Goal: Transaction & Acquisition: Purchase product/service

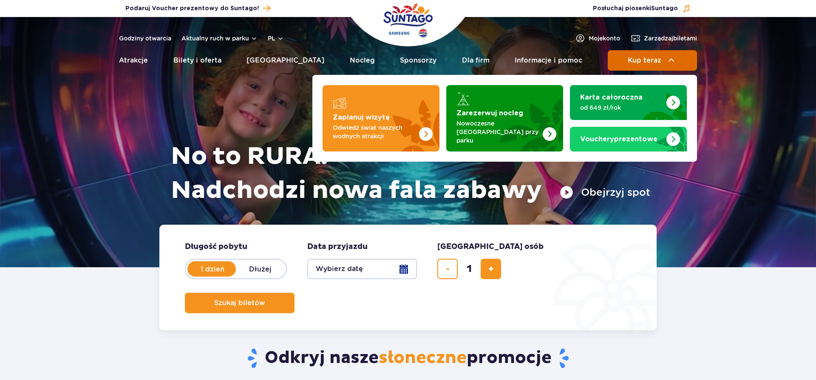
click at [654, 62] on span "Kup teraz" at bounding box center [645, 61] width 34 height 8
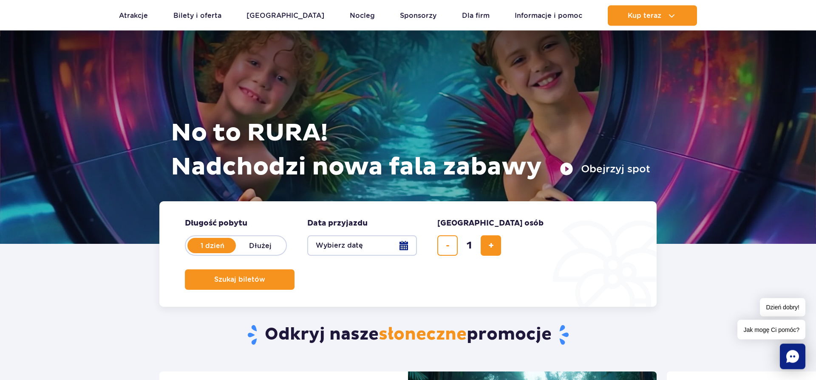
scroll to position [43, 0]
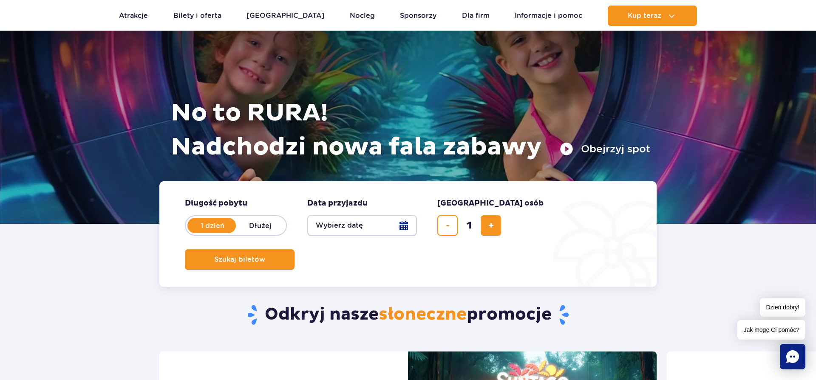
click at [406, 226] on button "Wybierz datę" at bounding box center [362, 225] width 110 height 20
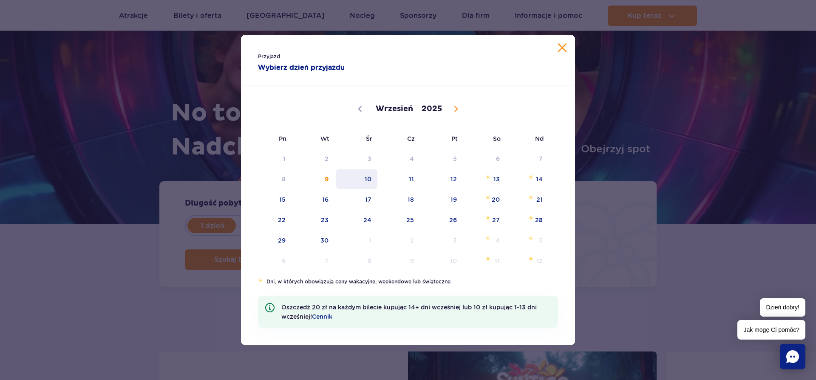
click at [369, 181] on span "10" at bounding box center [356, 179] width 43 height 20
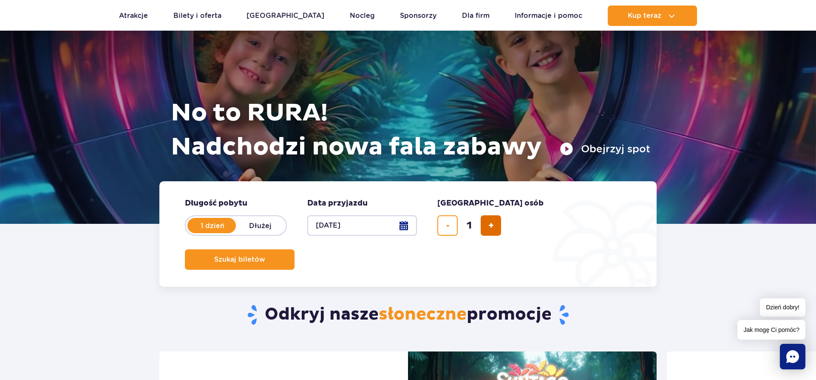
click at [491, 225] on span "dodaj bilet" at bounding box center [491, 225] width 6 height 0
type input "2"
click at [262, 255] on span "Szukaj biletów" at bounding box center [236, 259] width 51 height 8
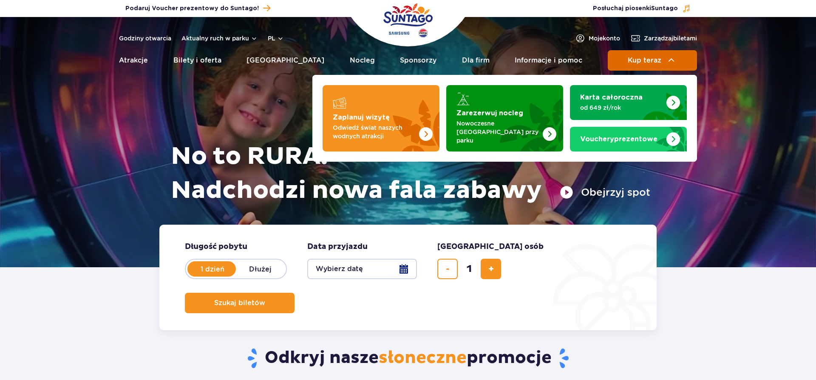
click at [648, 58] on span "Kup teraz" at bounding box center [645, 61] width 34 height 8
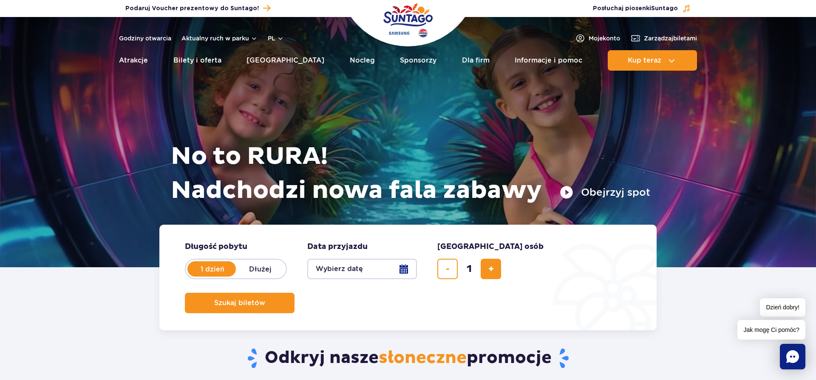
click at [362, 267] on button "Wybierz datę" at bounding box center [362, 268] width 110 height 20
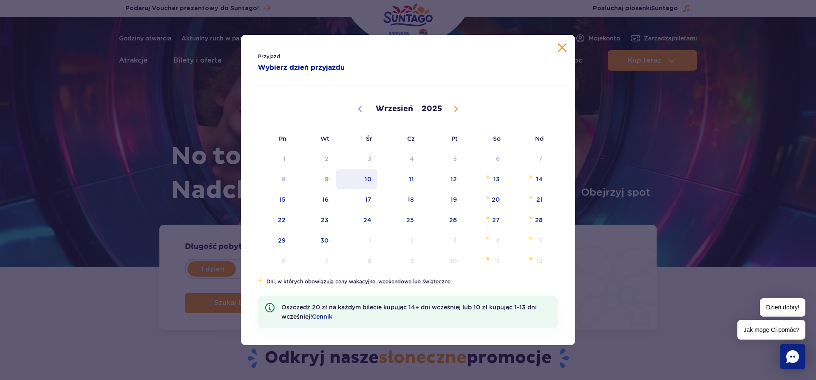
click at [363, 183] on span "10" at bounding box center [356, 179] width 43 height 20
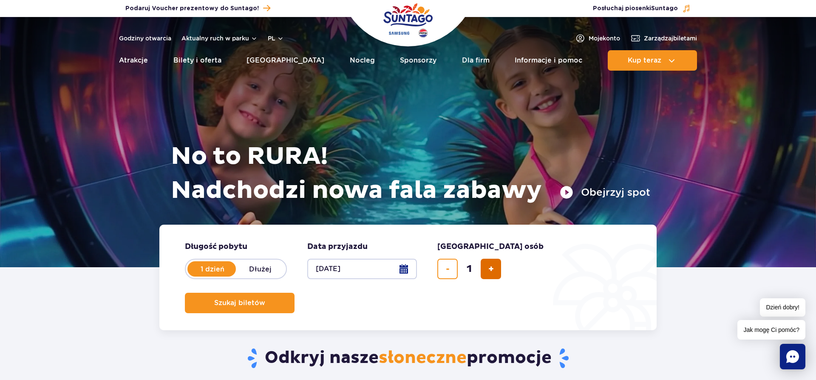
click at [496, 265] on button "dodaj bilet" at bounding box center [491, 268] width 20 height 20
type input "2"
click at [262, 299] on span "Szukaj biletów" at bounding box center [236, 303] width 51 height 8
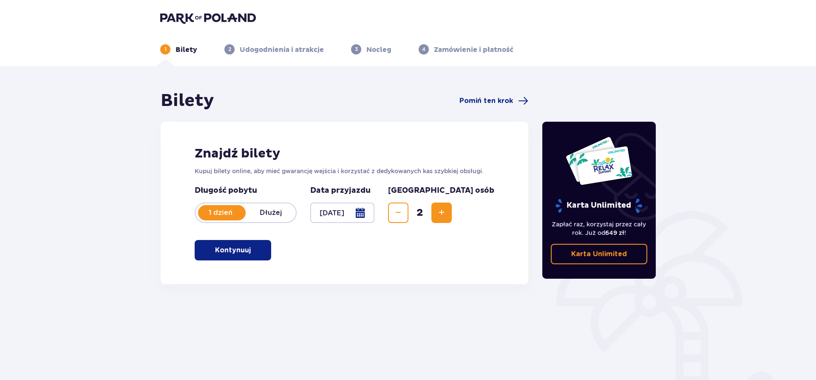
click at [220, 258] on button "Kontynuuj" at bounding box center [233, 250] width 77 height 20
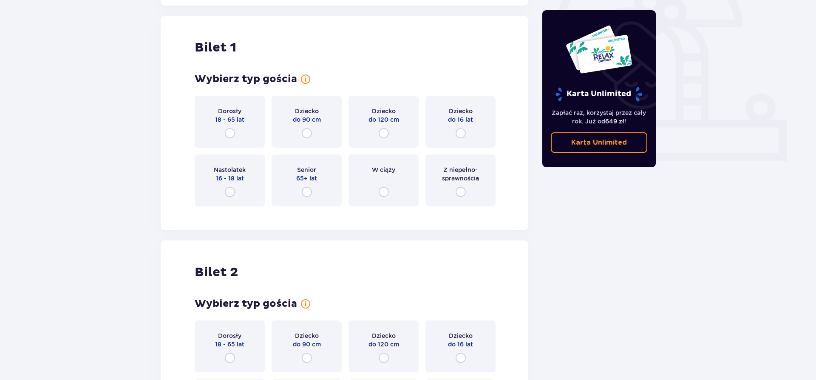
scroll to position [284, 0]
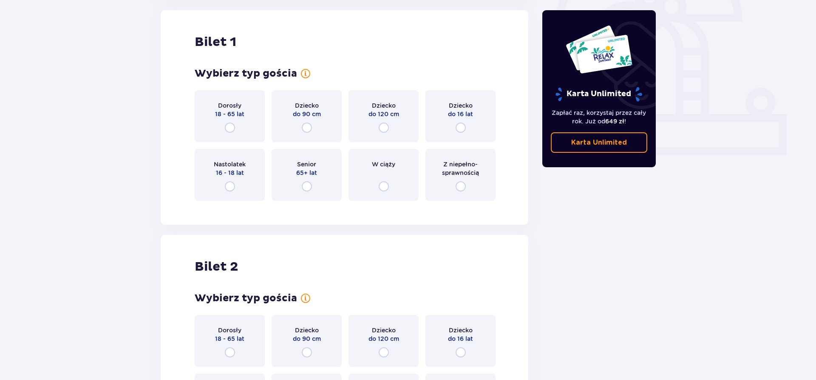
click at [248, 122] on div "Dorosły 18 - 65 lat" at bounding box center [230, 116] width 70 height 52
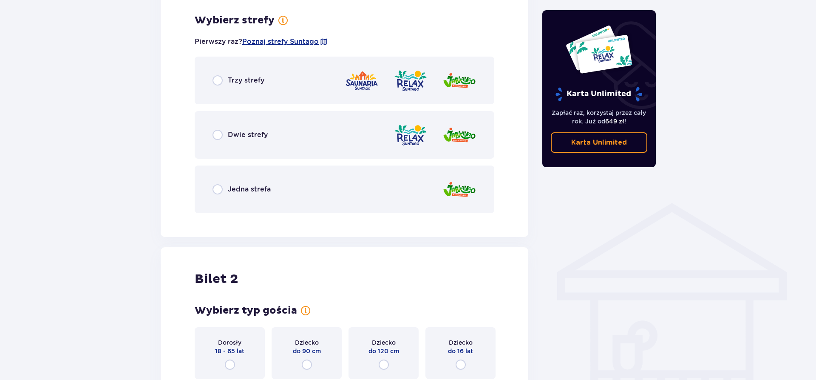
scroll to position [491, 0]
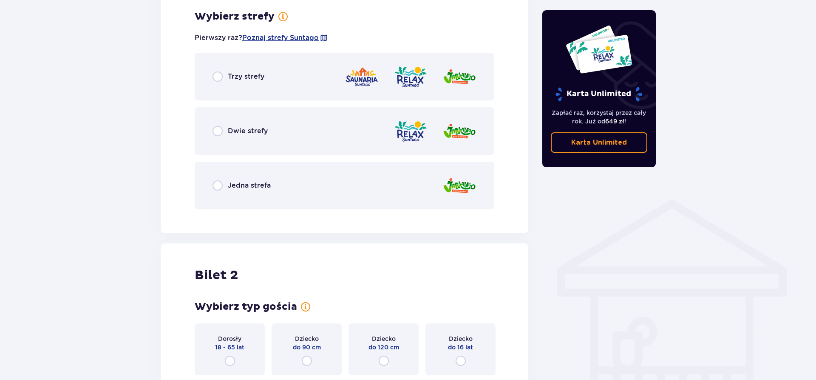
click at [428, 134] on div at bounding box center [435, 131] width 83 height 24
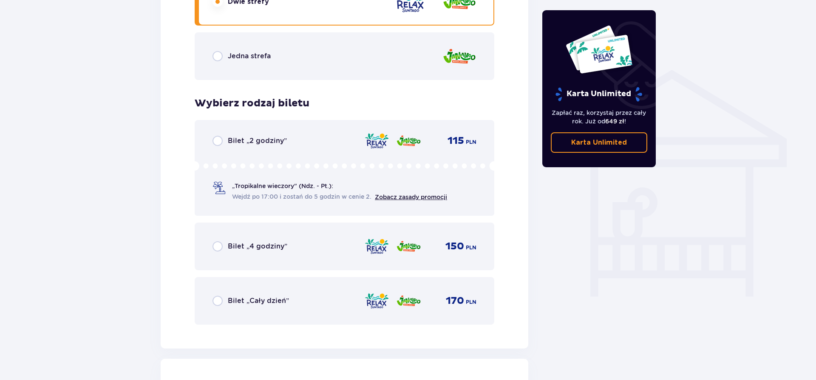
scroll to position [707, 0]
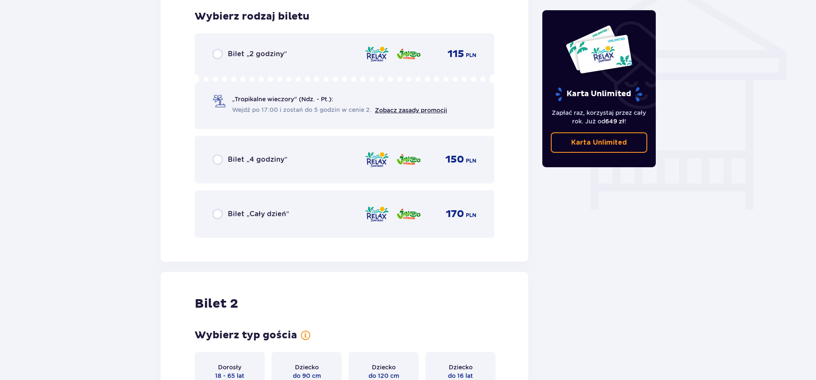
click at [250, 215] on p "Bilet „Cały dzień”" at bounding box center [258, 213] width 61 height 9
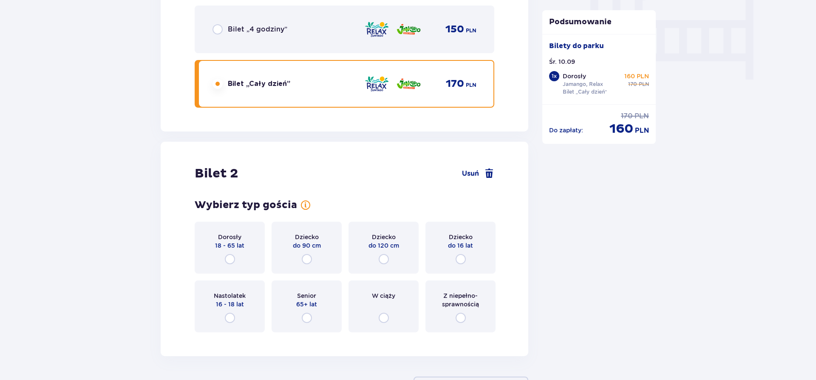
scroll to position [905, 0]
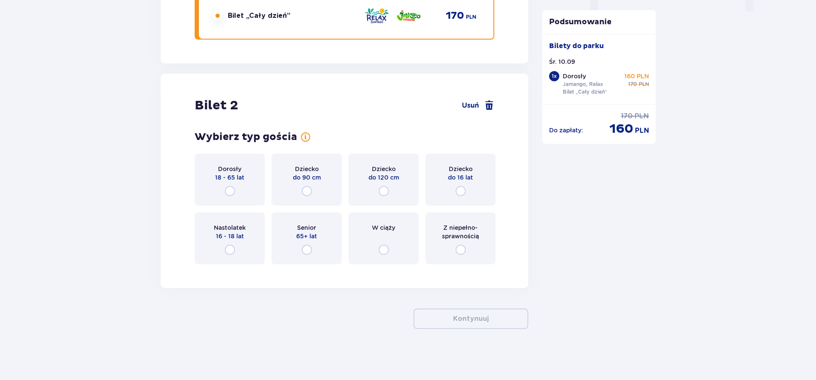
click at [231, 181] on p "18 - 65 lat" at bounding box center [229, 177] width 29 height 9
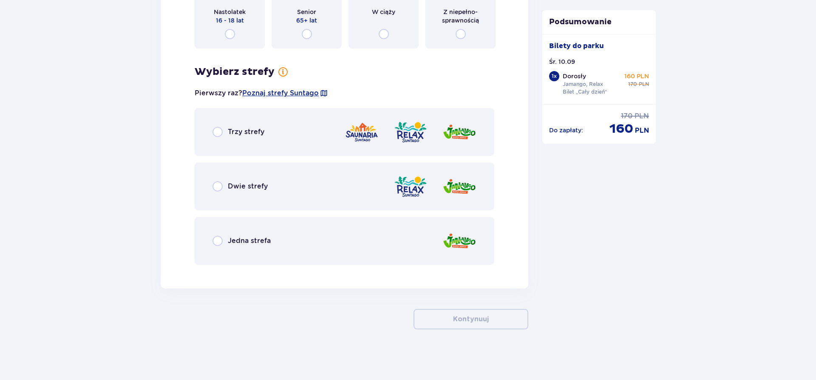
scroll to position [1121, 0]
click at [240, 175] on div "Dwie strefy" at bounding box center [345, 186] width 300 height 48
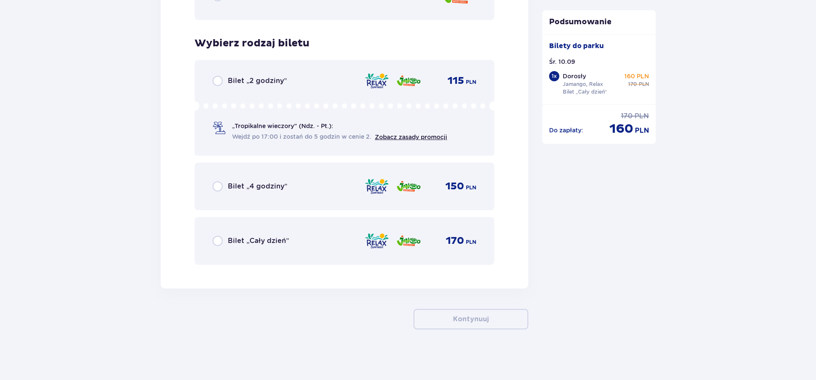
scroll to position [1366, 0]
click at [265, 235] on div "Bilet „Cały dzień” 170 PLN" at bounding box center [345, 240] width 264 height 18
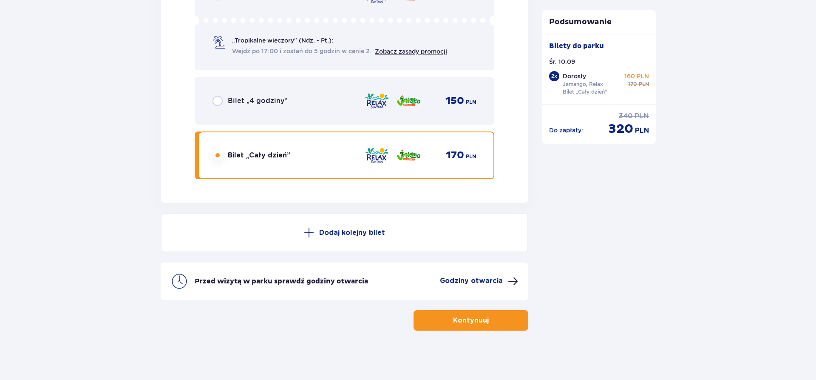
scroll to position [1452, 0]
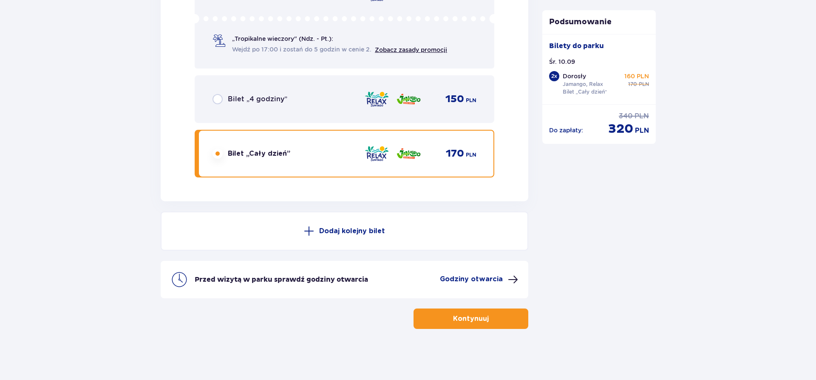
click at [504, 316] on button "Kontynuuj" at bounding box center [471, 318] width 115 height 20
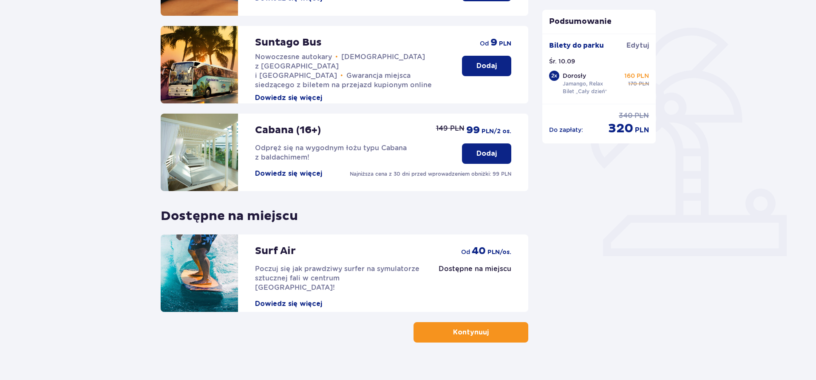
scroll to position [197, 0]
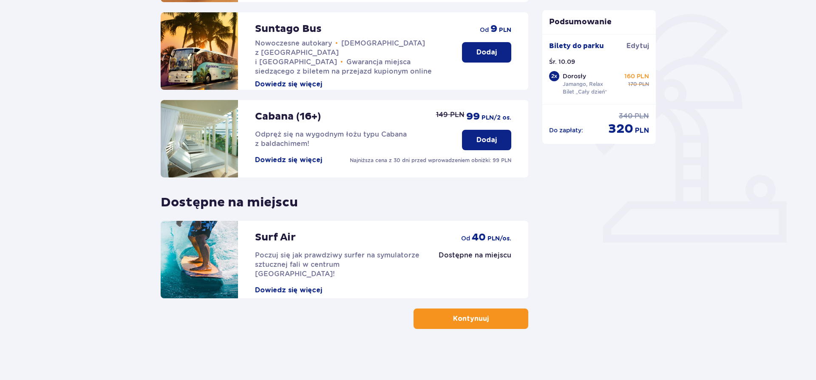
click at [497, 325] on button "Kontynuuj" at bounding box center [471, 318] width 115 height 20
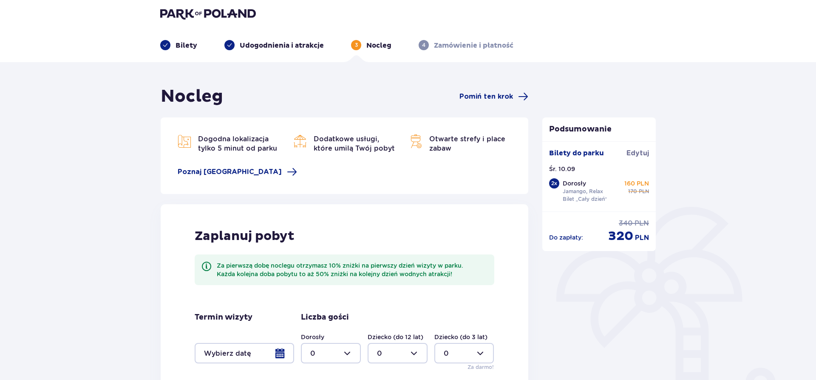
scroll to position [131, 0]
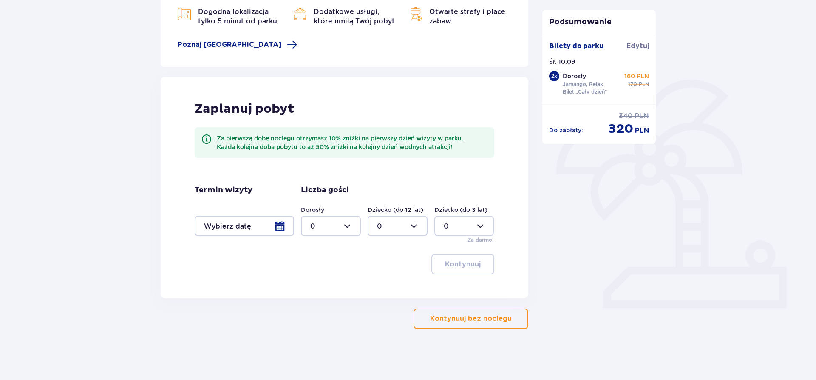
click at [515, 318] on span "button" at bounding box center [513, 318] width 10 height 10
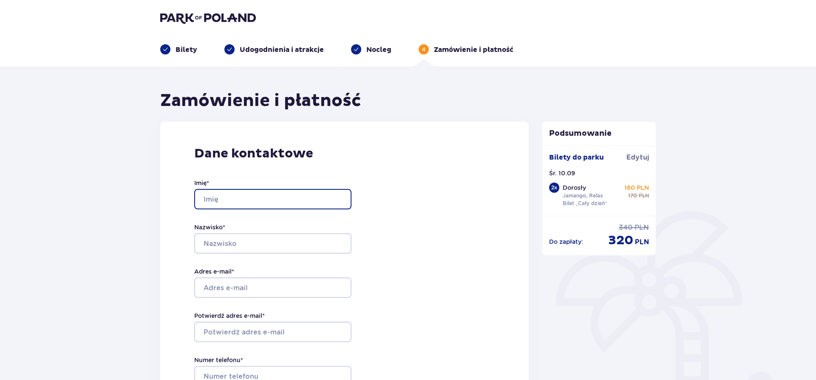
click at [262, 202] on input "Imię *" at bounding box center [272, 199] width 157 height 20
type input "M"
type input "Magdalena"
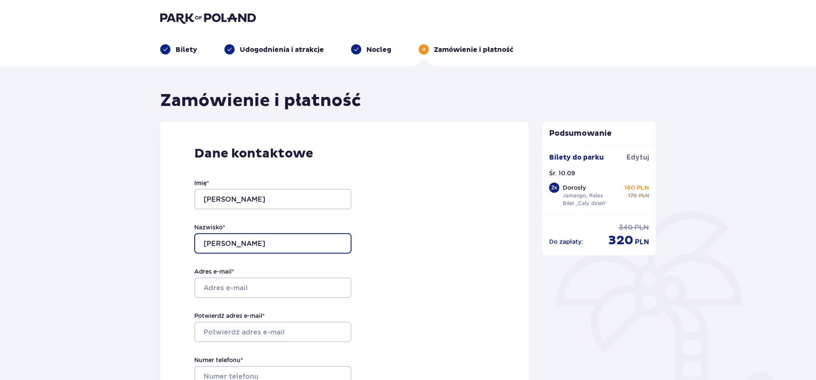
type input "Rejman"
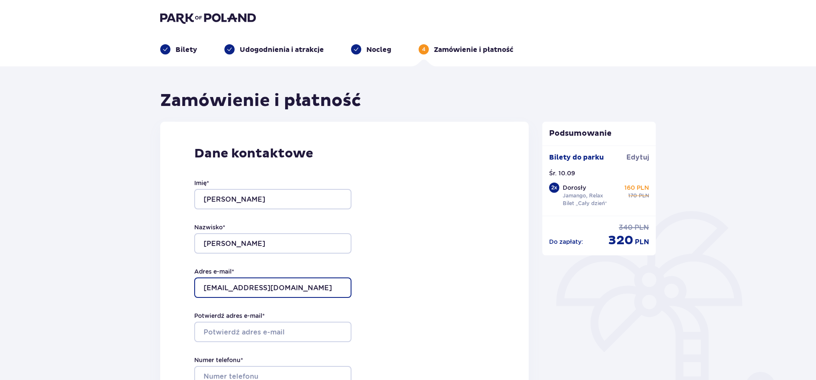
type input "madzia81m@gmail.com"
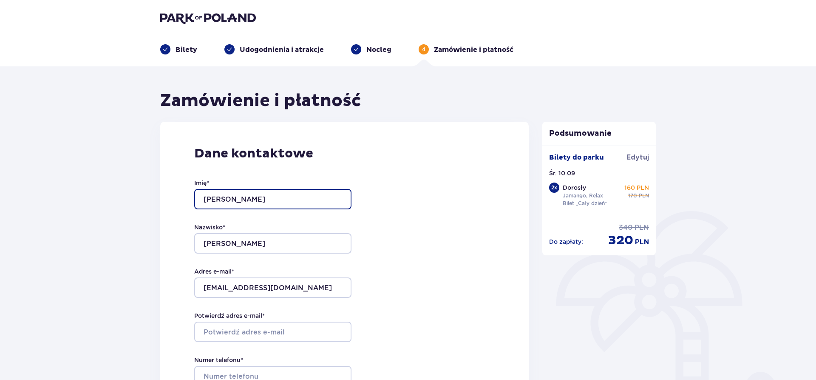
type input "Magdalena"
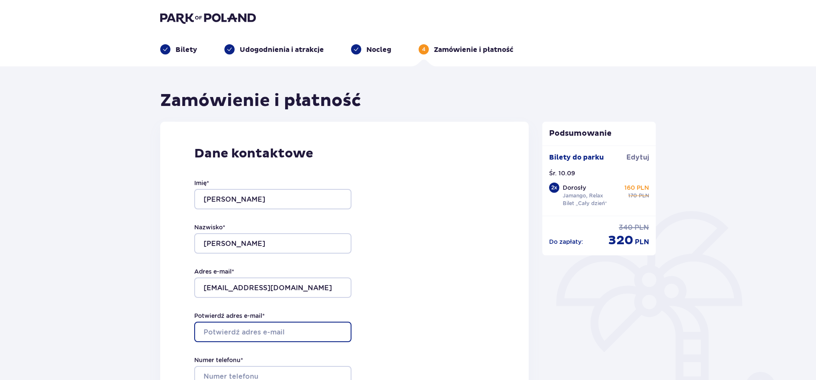
type input "[EMAIL_ADDRESS][DOMAIN_NAME]"
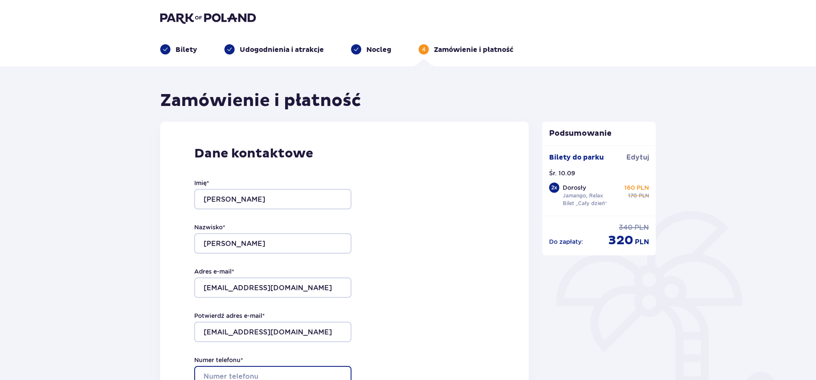
type input "+48739064798"
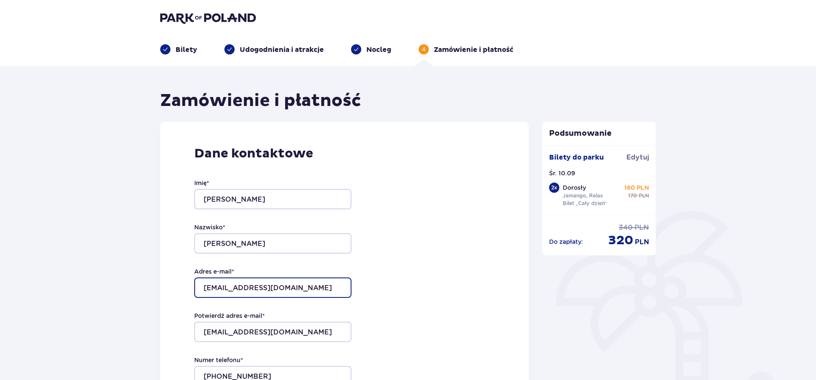
scroll to position [130, 0]
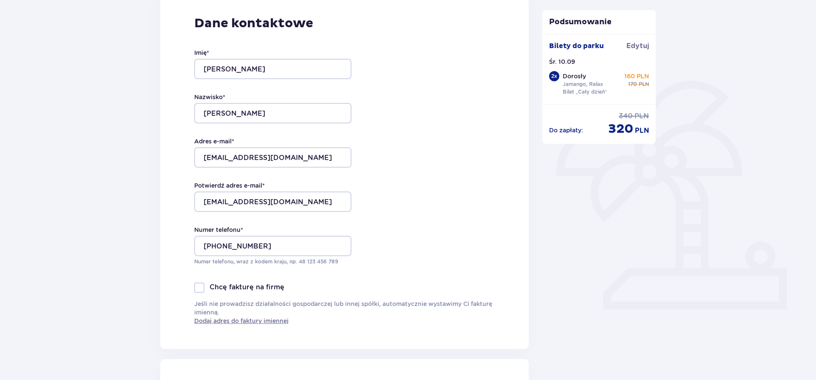
click at [214, 284] on p "Chcę fakturę na firmę" at bounding box center [247, 286] width 75 height 9
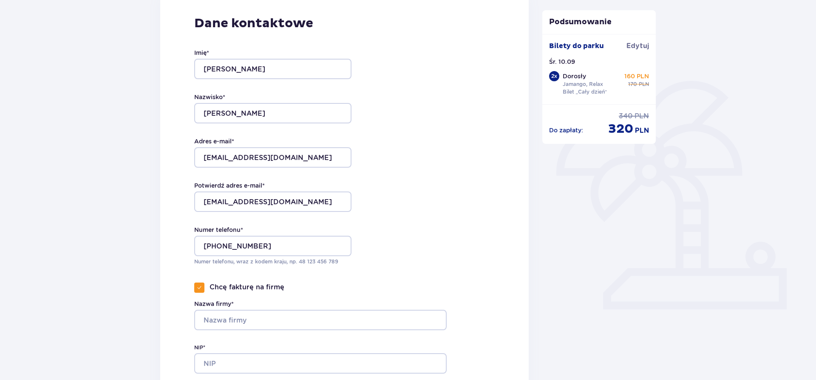
click at [214, 284] on p "Chcę fakturę na firmę" at bounding box center [247, 286] width 75 height 9
checkbox input "false"
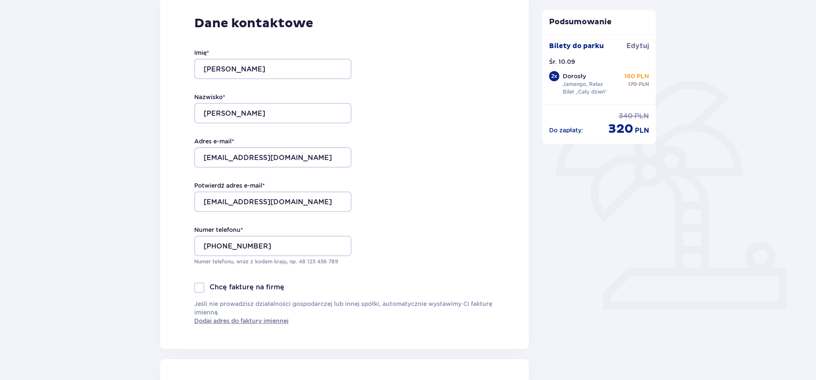
scroll to position [303, 0]
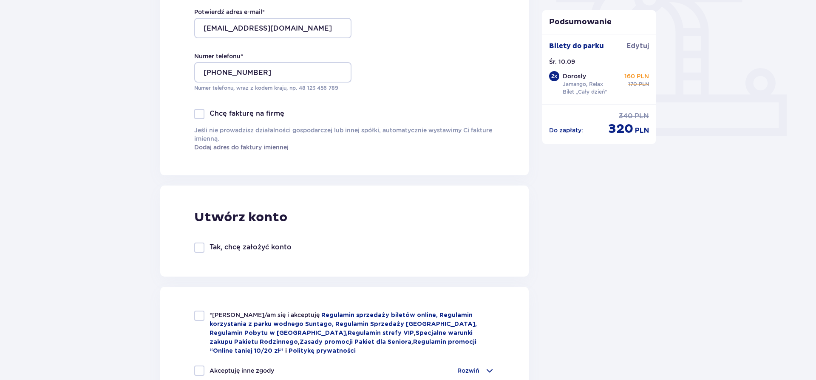
click at [206, 251] on div "Tak, chcę założyć konto" at bounding box center [242, 247] width 97 height 10
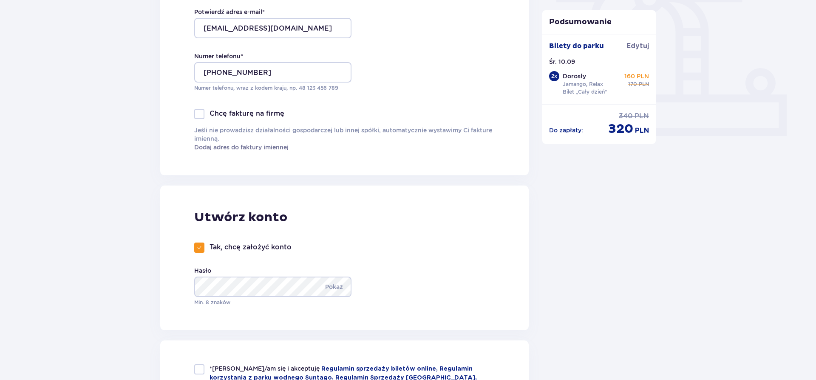
click at [206, 250] on div "Tak, chcę założyć konto" at bounding box center [242, 247] width 97 height 10
checkbox input "false"
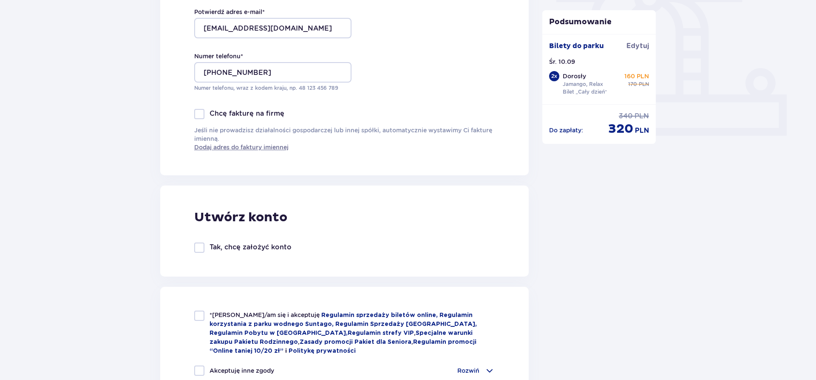
click at [200, 315] on div at bounding box center [199, 315] width 10 height 10
checkbox input "true"
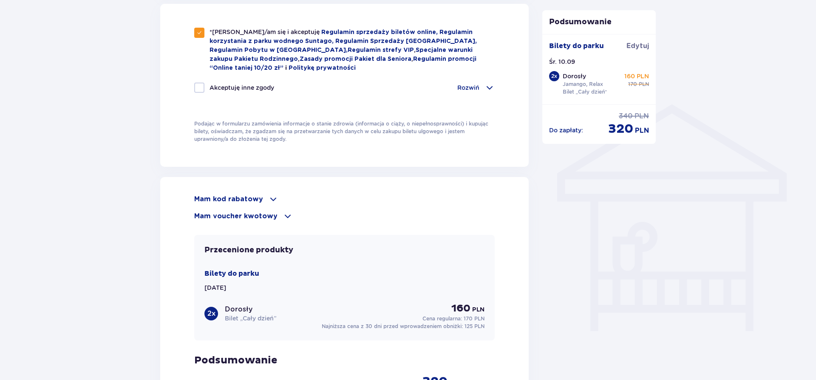
scroll to position [607, 0]
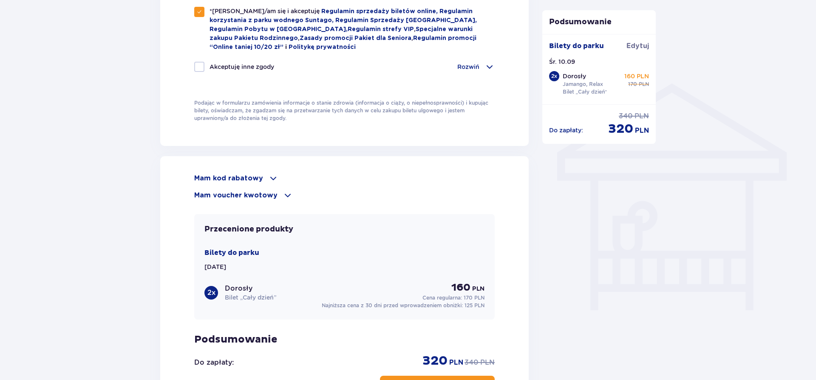
click at [268, 176] on span at bounding box center [273, 178] width 10 height 10
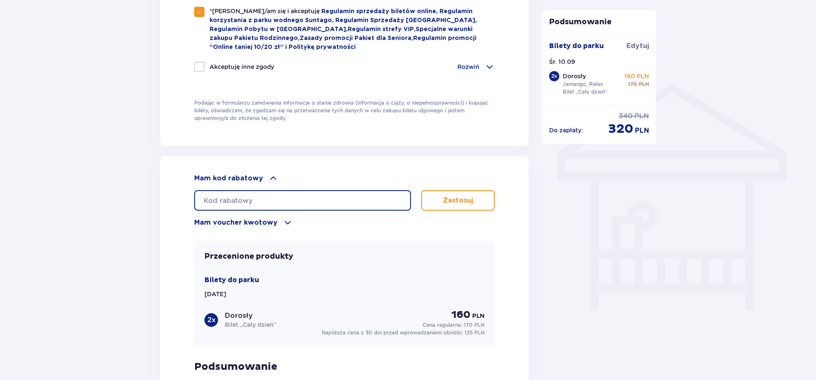
click at [253, 196] on input "text" at bounding box center [302, 200] width 217 height 20
paste input "0680005106891373"
click at [430, 201] on button "Zastosuj" at bounding box center [458, 200] width 74 height 20
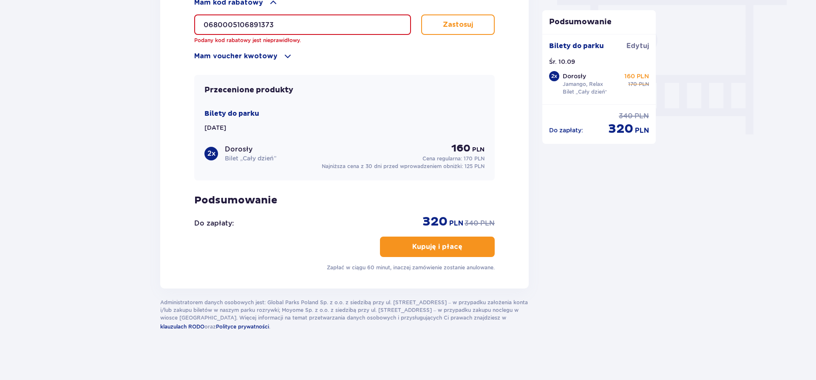
scroll to position [479, 0]
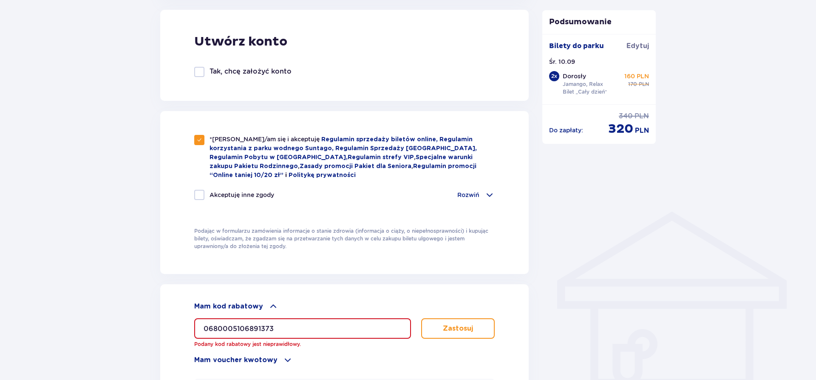
drag, startPoint x: 337, startPoint y: 325, endPoint x: 55, endPoint y: 307, distance: 282.3
click at [194, 318] on input "0680005106891373" at bounding box center [302, 328] width 217 height 20
click at [299, 324] on input "0680005106891373" at bounding box center [302, 328] width 217 height 20
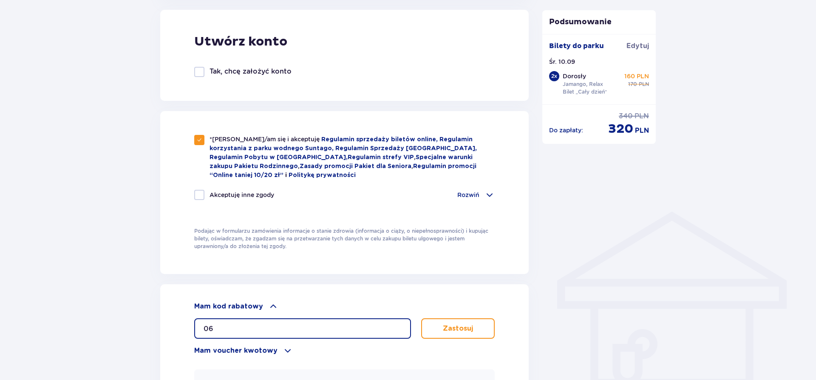
type input "0"
click at [286, 325] on input "text" at bounding box center [302, 328] width 217 height 20
paste input "0680005106891373"
type input "0680005106891373"
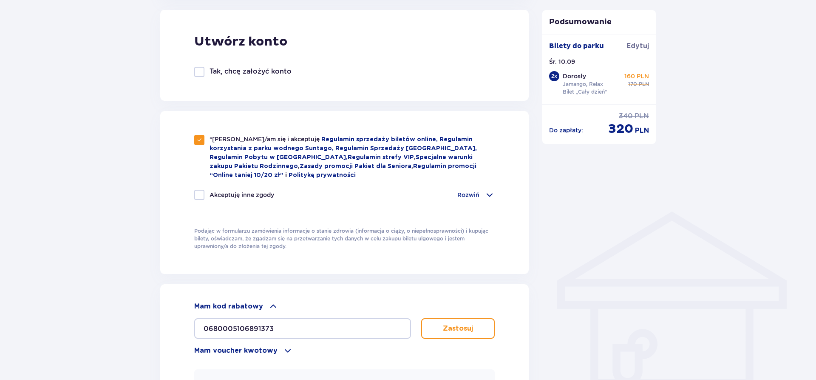
click at [440, 329] on button "Zastosuj" at bounding box center [458, 328] width 74 height 20
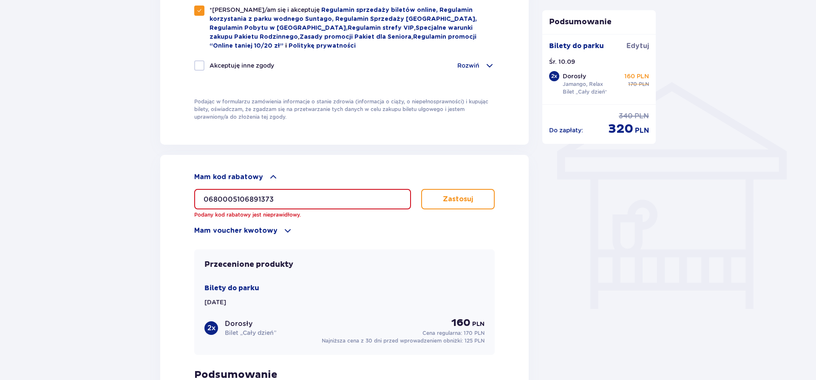
scroll to position [650, 0]
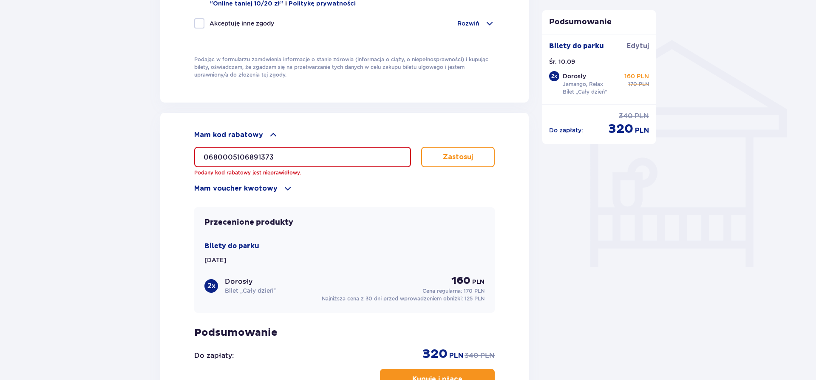
drag, startPoint x: 294, startPoint y: 159, endPoint x: 43, endPoint y: 167, distance: 250.9
click at [194, 167] on input "0680005106891373" at bounding box center [302, 157] width 217 height 20
click at [281, 180] on div "Mam kod rabatowy 0680005106891373 Podany kod rabatowy jest nieprawidłowy. Zasto…" at bounding box center [344, 162] width 300 height 64
click at [278, 184] on div "Mam voucher kwotowy" at bounding box center [344, 188] width 300 height 10
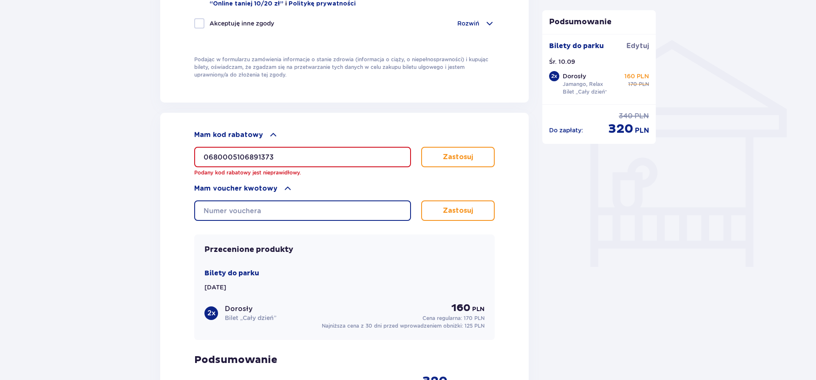
click at [260, 212] on input "text" at bounding box center [302, 210] width 217 height 20
paste input "0680005106891373"
type input "0680005106891373"
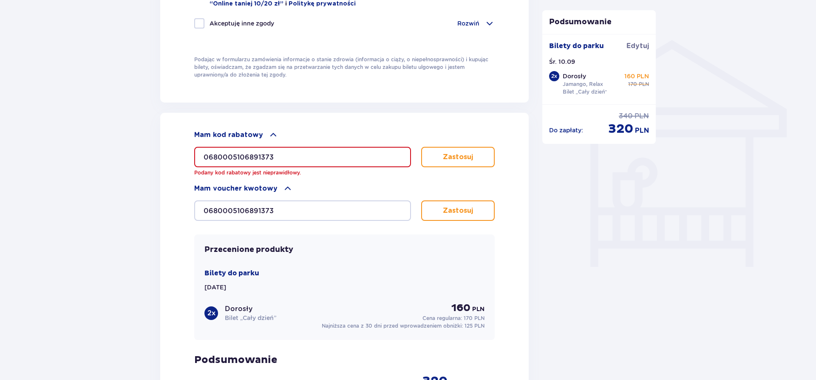
drag, startPoint x: 317, startPoint y: 161, endPoint x: 451, endPoint y: 258, distance: 165.7
click at [304, 156] on input "0680005106891373" at bounding box center [302, 157] width 217 height 20
click at [456, 216] on button "Zastosuj" at bounding box center [458, 210] width 74 height 20
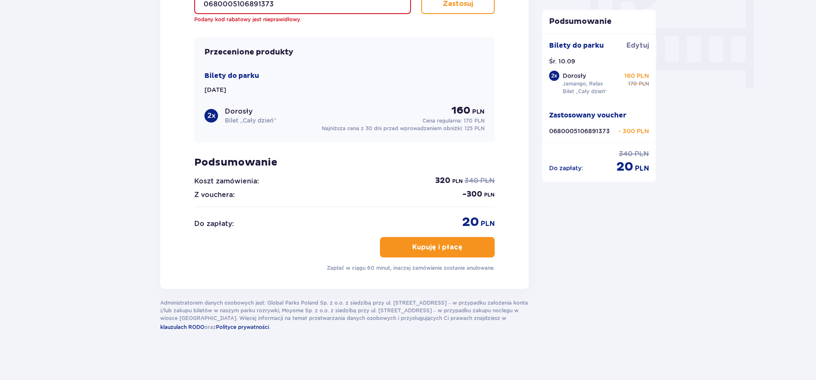
scroll to position [829, 0]
click at [464, 250] on button "Kupuję i płacę" at bounding box center [437, 246] width 115 height 20
